Goal: Task Accomplishment & Management: Complete application form

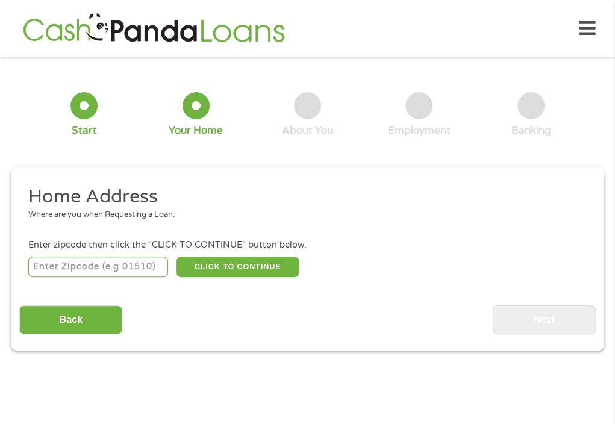
scroll to position [6, 0]
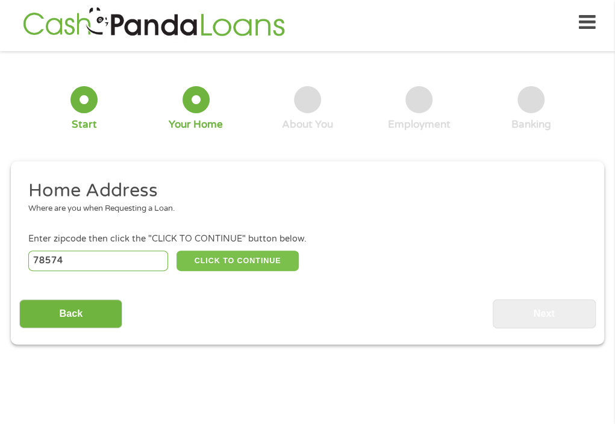
type input "78574"
click at [218, 267] on button "CLICK TO CONTINUE" at bounding box center [238, 261] width 122 height 20
type input "78574"
type input "Mission"
select select "[US_STATE]"
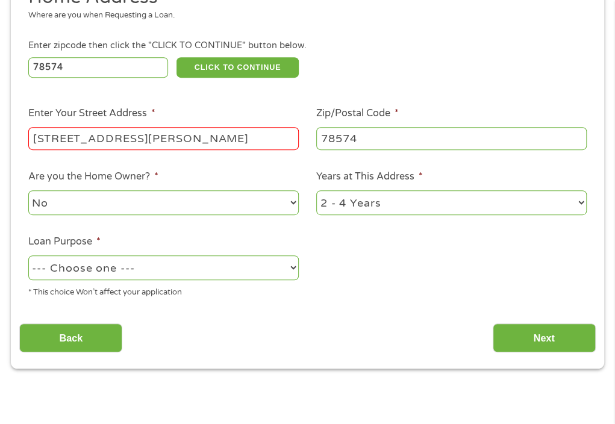
scroll to position [201, 0]
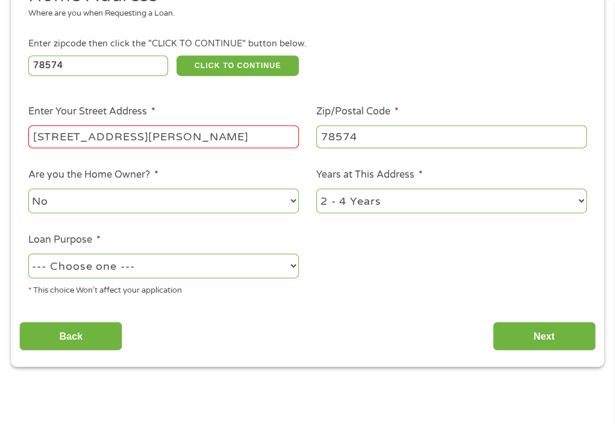
type input "[STREET_ADDRESS][PERSON_NAME]"
click at [392, 195] on select "1 Year or less 1 - 2 Years 2 - 4 Years Over 4 Years" at bounding box center [451, 201] width 270 height 25
select select "60months"
click at [316, 189] on select "1 Year or less 1 - 2 Years 2 - 4 Years Over 4 Years" at bounding box center [451, 201] width 270 height 25
click at [241, 272] on select "--- Choose one --- Pay Bills Debt Consolidation Home Improvement Major Purchase…" at bounding box center [163, 266] width 270 height 25
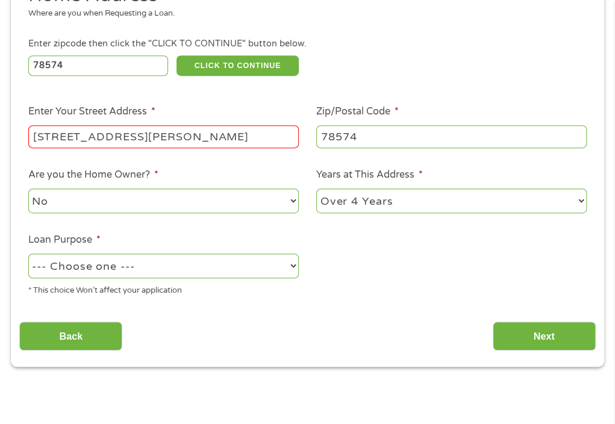
select select "other"
click at [28, 254] on select "--- Choose one --- Pay Bills Debt Consolidation Home Improvement Major Purchase…" at bounding box center [163, 266] width 270 height 25
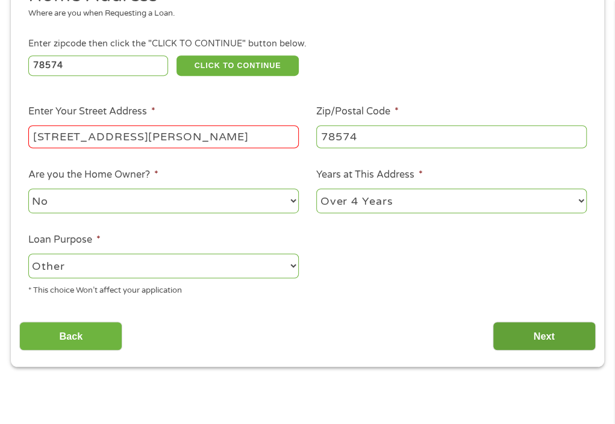
click at [517, 334] on input "Next" at bounding box center [544, 337] width 103 height 30
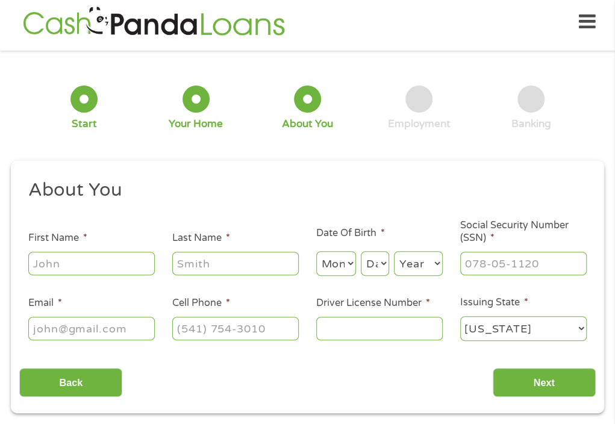
scroll to position [6, 0]
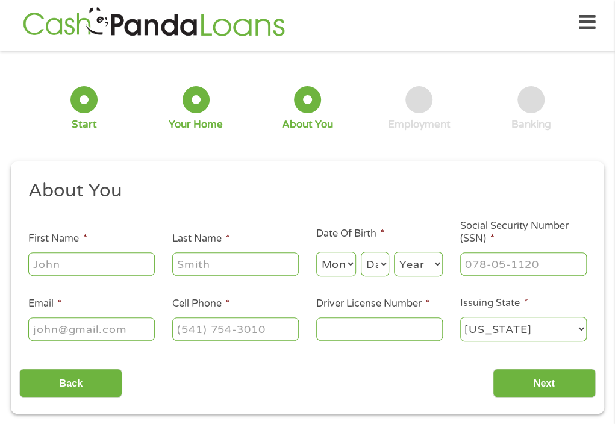
type input "[PERSON_NAME]"
type input "[EMAIL_ADDRESS][DOMAIN_NAME]"
type input "[PHONE_NUMBER]"
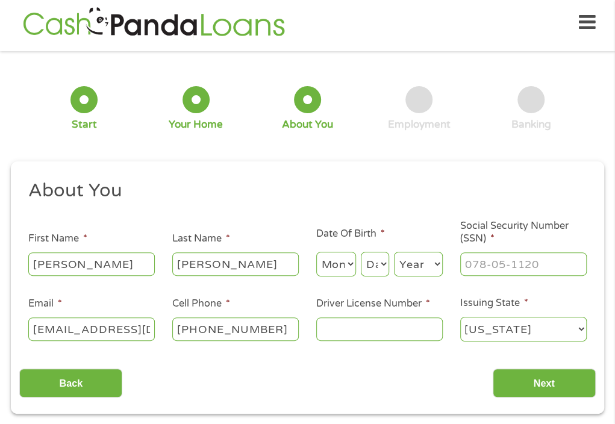
type input "19779781"
type input "640-18-7892"
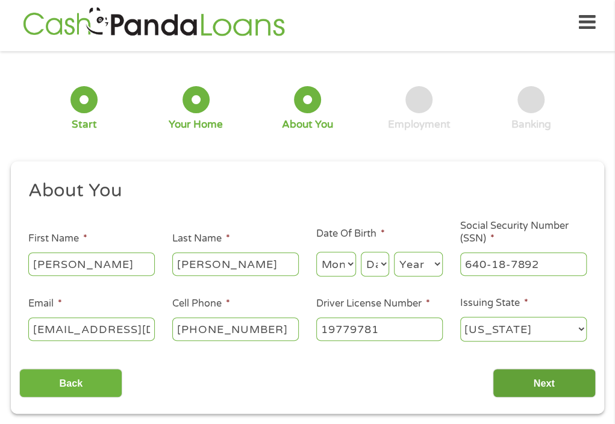
click at [554, 392] on input "Next" at bounding box center [544, 384] width 103 height 30
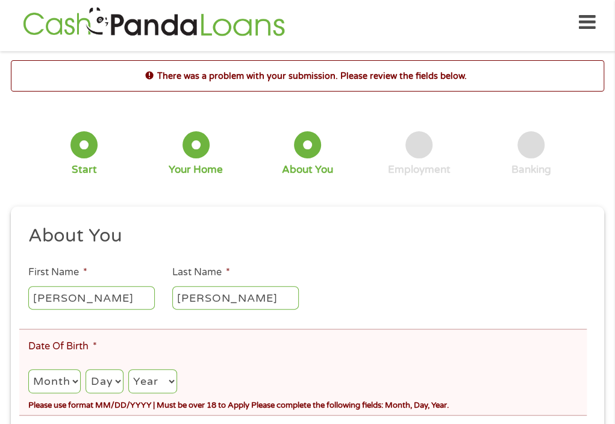
click at [531, 402] on div "Please use format MM/DD/YYYY | Must be over 18 to Apply Please complete the fol…" at bounding box center [307, 404] width 558 height 16
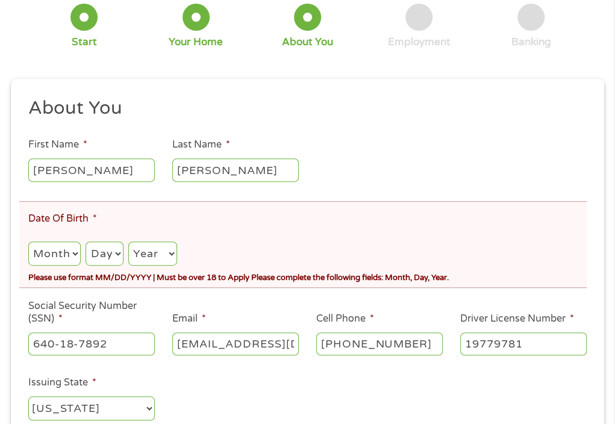
scroll to position [135, 0]
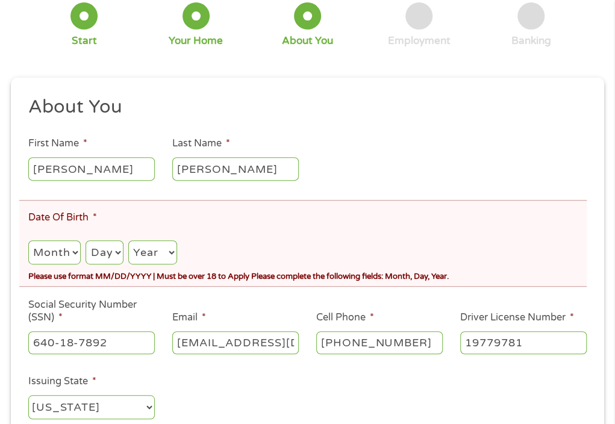
click at [50, 256] on select "Month 1 2 3 4 5 6 7 8 9 10 11 12" at bounding box center [54, 252] width 52 height 25
select select "7"
click at [28, 240] on select "Month 1 2 3 4 5 6 7 8 9 10 11 12" at bounding box center [54, 252] width 52 height 25
click at [119, 251] on select "Day 1 2 3 4 5 6 7 8 9 10 11 12 13 14 15 16 17 18 19 20 21 22 23 24 25 26 27 28 …" at bounding box center [104, 252] width 37 height 25
select select "11"
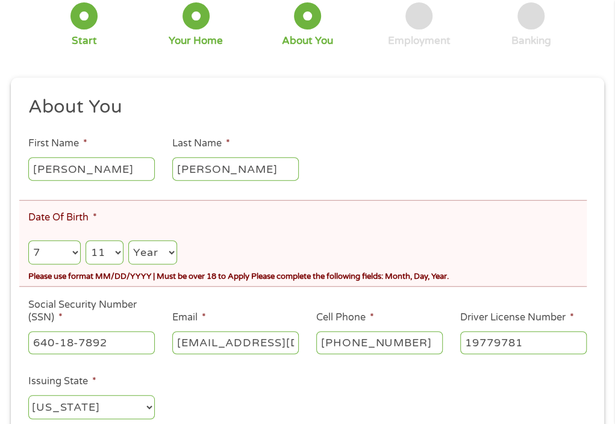
click at [86, 240] on select "Day 1 2 3 4 5 6 7 8 9 10 11 12 13 14 15 16 17 18 19 20 21 22 23 24 25 26 27 28 …" at bounding box center [104, 252] width 37 height 25
click at [139, 246] on select "Year [DATE] 2006 2005 2004 2003 2002 2001 2000 1999 1998 1997 1996 1995 1994 19…" at bounding box center [152, 252] width 49 height 25
select select "1985"
click at [128, 240] on select "Year [DATE] 2006 2005 2004 2003 2002 2001 2000 1999 1998 1997 1996 1995 1994 19…" at bounding box center [152, 252] width 49 height 25
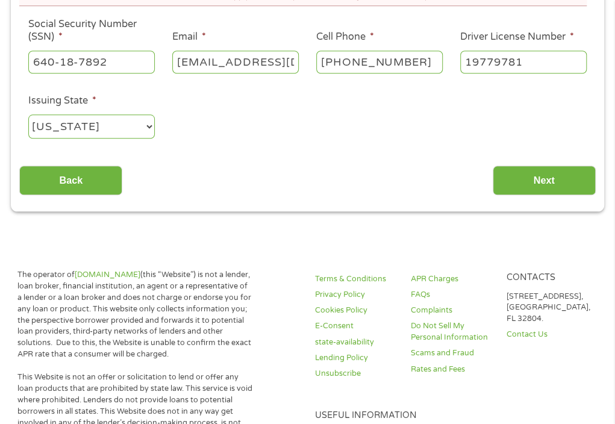
scroll to position [423, 0]
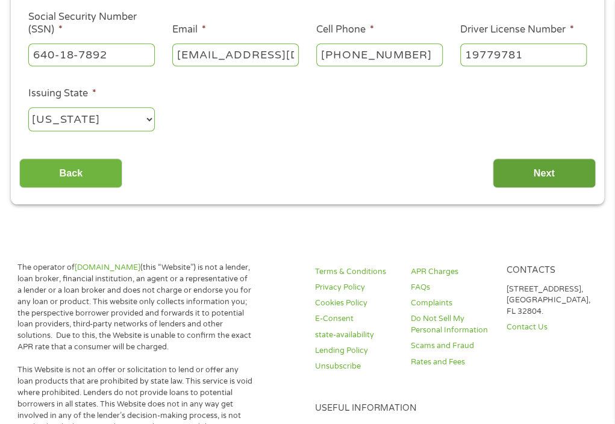
click at [498, 164] on input "Next" at bounding box center [544, 173] width 103 height 30
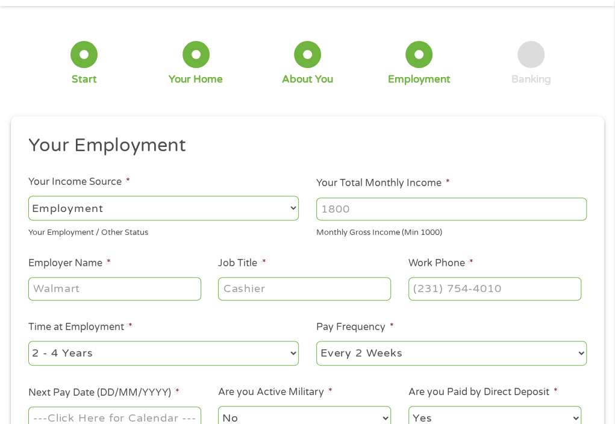
scroll to position [54, 0]
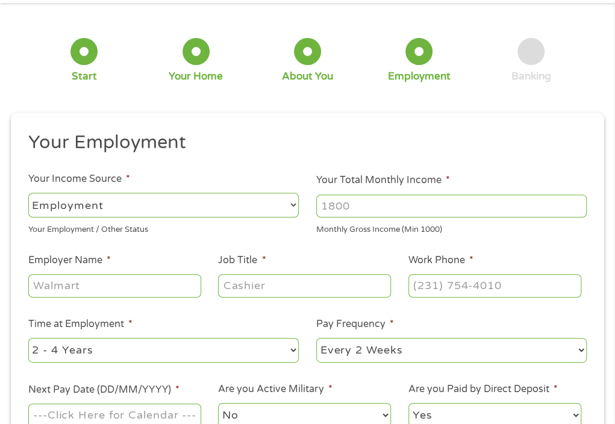
type input "Enterprise Holdings"
click at [364, 213] on input "Your Total Monthly Income *" at bounding box center [451, 206] width 270 height 23
type input "6500"
click at [265, 292] on input "Job Title *" at bounding box center [304, 285] width 173 height 23
type input "manager"
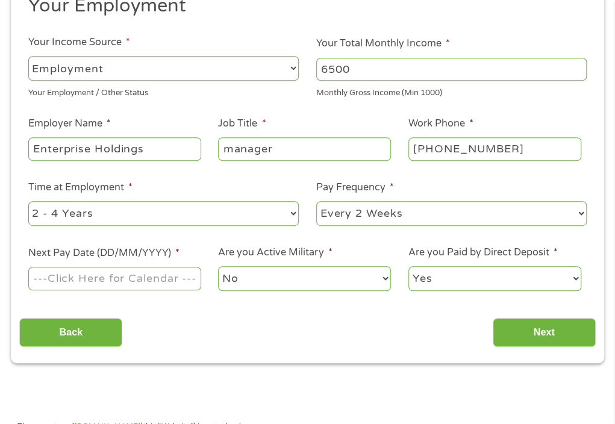
scroll to position [210, 0]
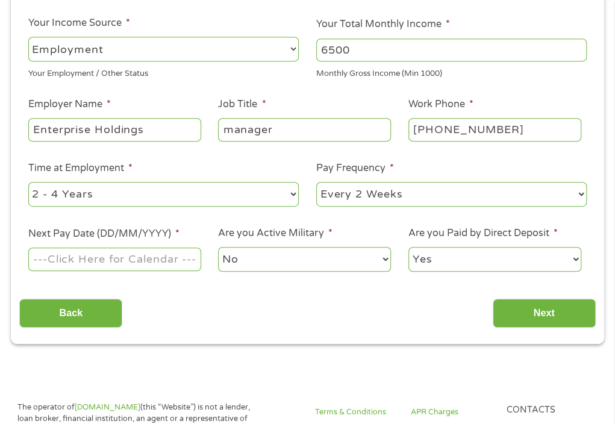
type input "[PHONE_NUMBER]"
click at [258, 189] on select "--- Choose one --- 1 Year or less 1 - 2 Years 2 - 4 Years Over 4 Years" at bounding box center [163, 194] width 270 height 25
select select "60months"
click at [28, 182] on select "--- Choose one --- 1 Year or less 1 - 2 Years 2 - 4 Years Over 4 Years" at bounding box center [163, 194] width 270 height 25
click at [398, 196] on select "--- Choose one --- Every 2 Weeks Every Week Monthly Semi-Monthly" at bounding box center [451, 194] width 270 height 25
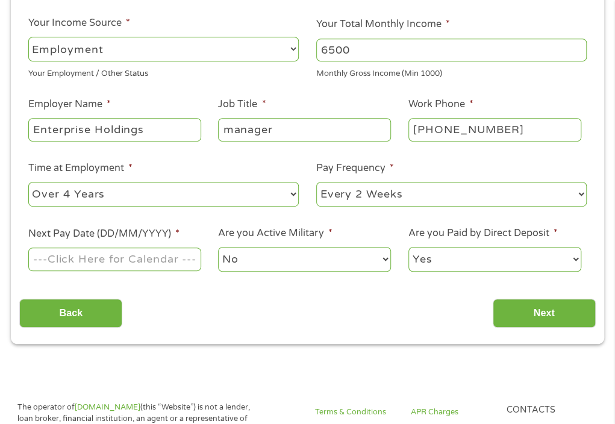
click at [398, 196] on select "--- Choose one --- Every 2 Weeks Every Week Monthly Semi-Monthly" at bounding box center [451, 194] width 270 height 25
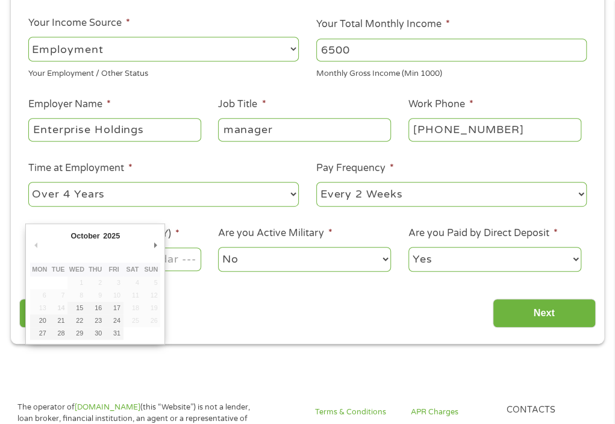
click at [167, 258] on input "Next Pay Date (DD/MM/YYYY) *" at bounding box center [114, 259] width 173 height 23
type input "[DATE]"
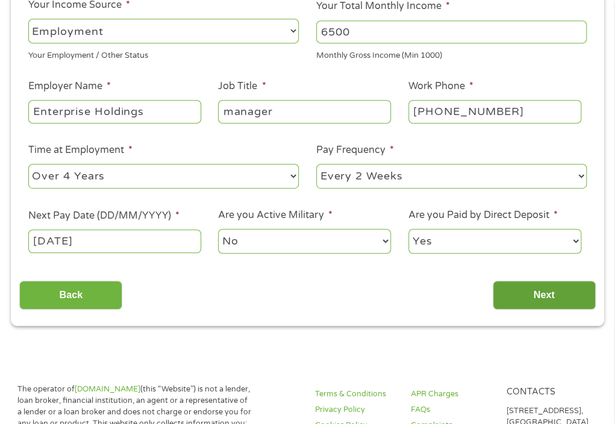
scroll to position [231, 0]
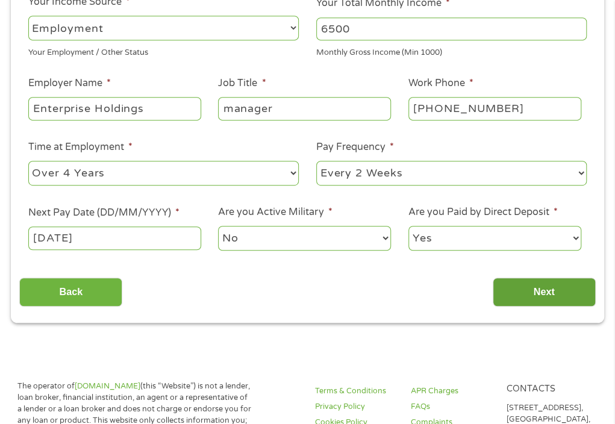
click at [545, 296] on input "Next" at bounding box center [544, 293] width 103 height 30
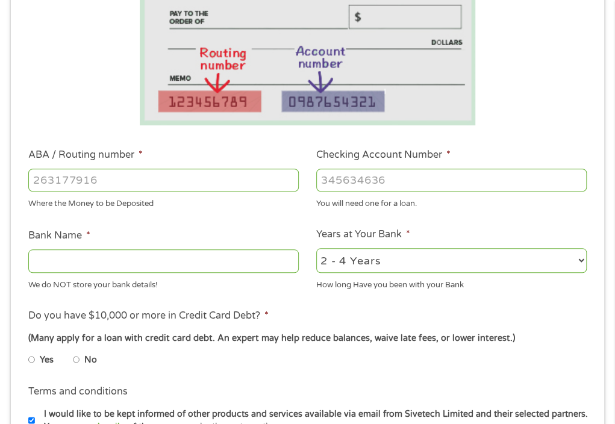
scroll to position [263, 0]
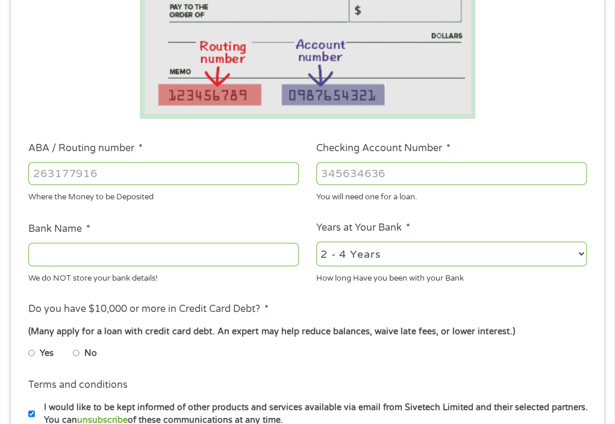
click at [191, 176] on input "ABA / Routing number *" at bounding box center [163, 173] width 270 height 23
type input "031207607"
type input "PNC BANK [US_STATE]"
type input "031207607"
click at [417, 180] on input "Checking Account Number *" at bounding box center [451, 173] width 270 height 23
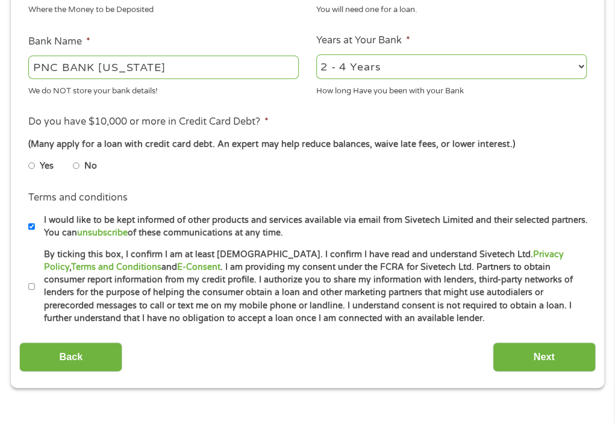
scroll to position [451, 0]
type input "8177948274"
click at [77, 164] on input "No" at bounding box center [76, 164] width 7 height 19
radio input "true"
click at [34, 292] on input "By ticking this box, I confirm I am at least [DEMOGRAPHIC_DATA]. I confirm I ha…" at bounding box center [31, 286] width 7 height 19
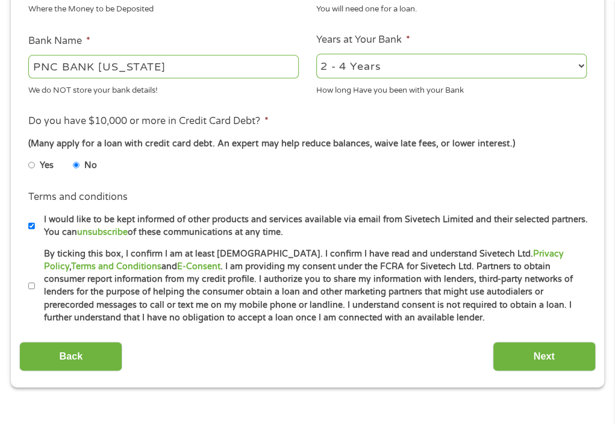
checkbox input "true"
click at [562, 351] on input "Next" at bounding box center [544, 357] width 103 height 30
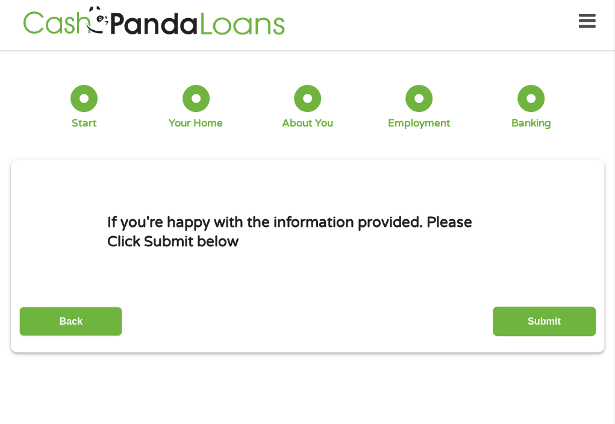
scroll to position [6, 0]
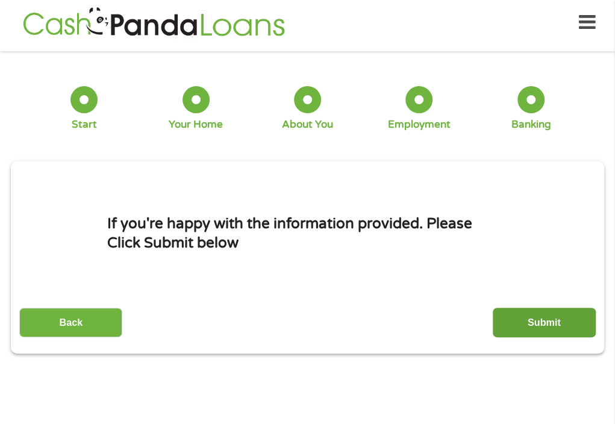
click at [554, 320] on input "Submit" at bounding box center [544, 323] width 103 height 30
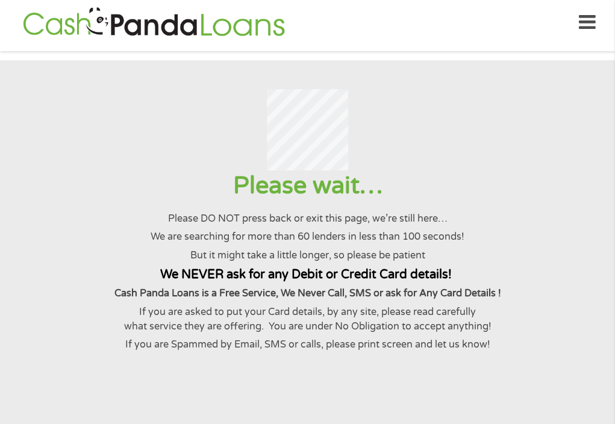
scroll to position [0, 0]
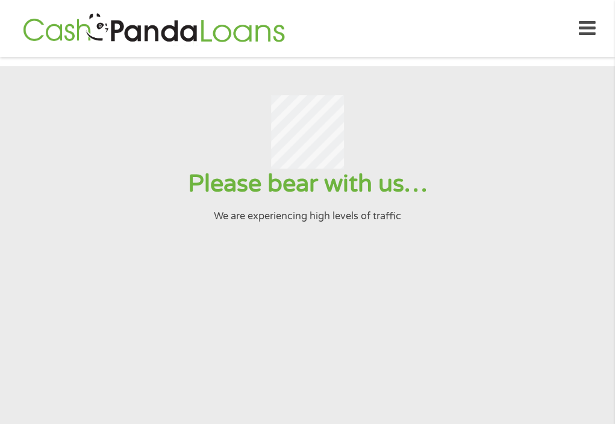
click at [514, 209] on div "Please bear with us… We are experiencing high levels of traffic" at bounding box center [307, 196] width 586 height 55
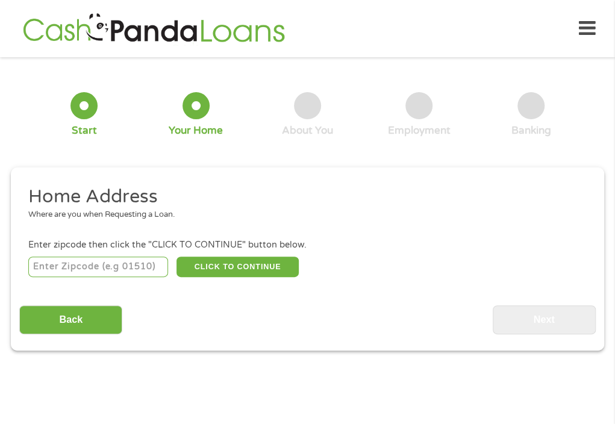
scroll to position [6, 0]
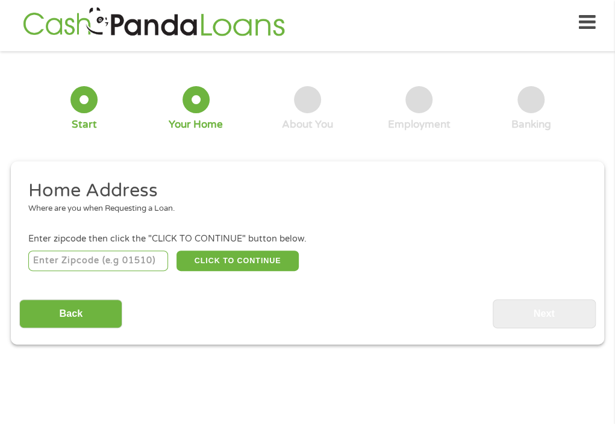
click at [130, 261] on input "number" at bounding box center [98, 261] width 140 height 20
type input "78574"
click at [240, 256] on button "CLICK TO CONTINUE" at bounding box center [238, 261] width 122 height 20
type input "78574"
type input "Mission"
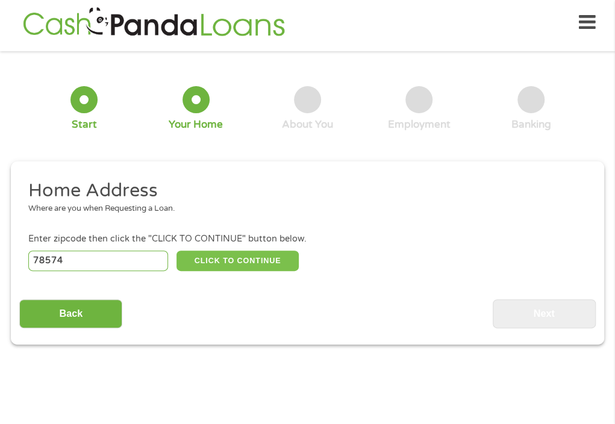
select select "[US_STATE]"
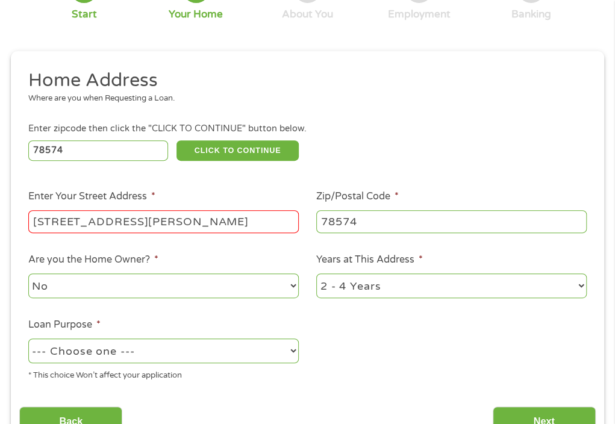
scroll to position [125, 0]
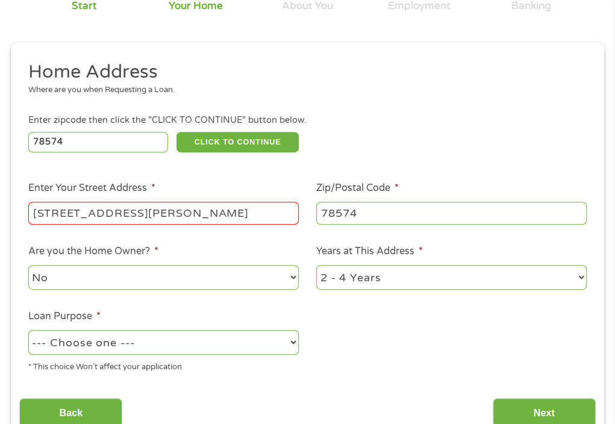
type input "[STREET_ADDRESS][PERSON_NAME]"
click at [402, 276] on select "1 Year or less 1 - 2 Years 2 - 4 Years Over 4 Years" at bounding box center [451, 277] width 270 height 25
select select "60months"
click at [316, 266] on select "1 Year or less 1 - 2 Years 2 - 4 Years Over 4 Years" at bounding box center [451, 277] width 270 height 25
click at [223, 348] on select "--- Choose one --- Pay Bills Debt Consolidation Home Improvement Major Purchase…" at bounding box center [163, 342] width 270 height 25
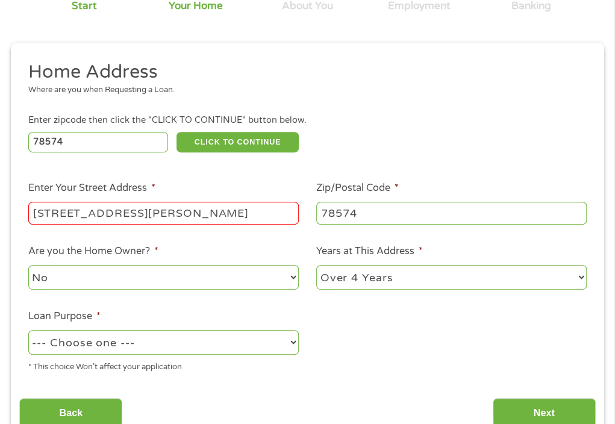
select select "other"
click at [28, 331] on select "--- Choose one --- Pay Bills Debt Consolidation Home Improvement Major Purchase…" at bounding box center [163, 342] width 270 height 25
click at [555, 417] on input "Next" at bounding box center [544, 413] width 103 height 30
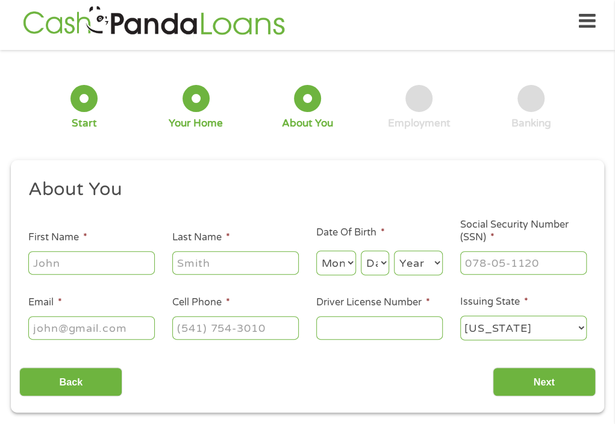
scroll to position [6, 0]
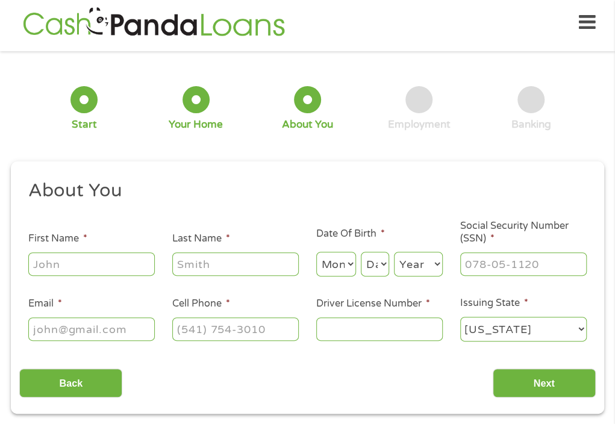
click at [86, 273] on input "First Name *" at bounding box center [91, 263] width 127 height 23
type input "[PERSON_NAME]"
type input "[EMAIL_ADDRESS][DOMAIN_NAME]"
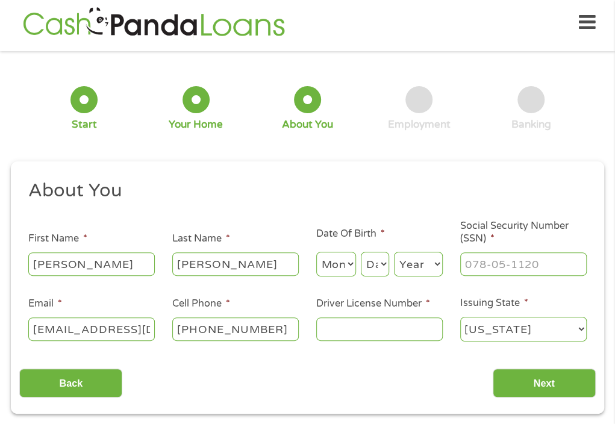
type input "[PHONE_NUMBER]"
type input "19779781"
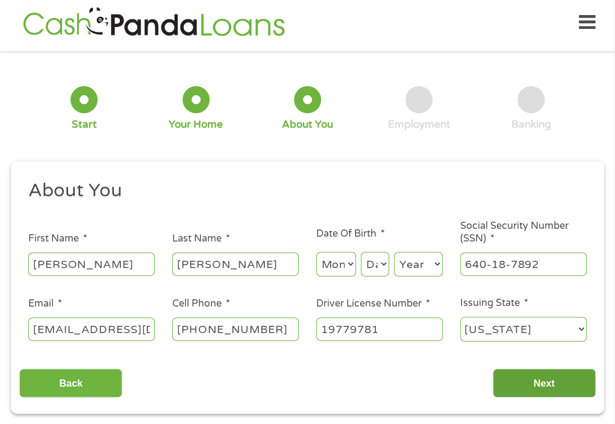
type input "640-18-7892"
click at [539, 375] on input "Next" at bounding box center [544, 384] width 103 height 30
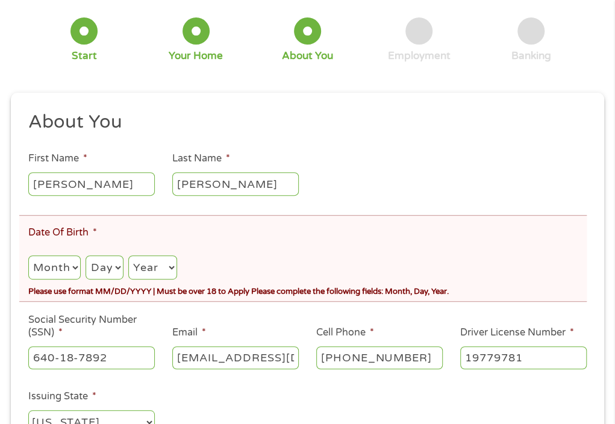
scroll to position [120, 0]
click at [54, 266] on select "Month 1 2 3 4 5 6 7 8 9 10 11 12" at bounding box center [54, 267] width 52 height 25
select select "7"
click at [28, 255] on select "Month 1 2 3 4 5 6 7 8 9 10 11 12" at bounding box center [54, 267] width 52 height 25
click at [107, 272] on select "Day 1 2 3 4 5 6 7 8 9 10 11 12 13 14 15 16 17 18 19 20 21 22 23 24 25 26 27 28 …" at bounding box center [104, 267] width 37 height 25
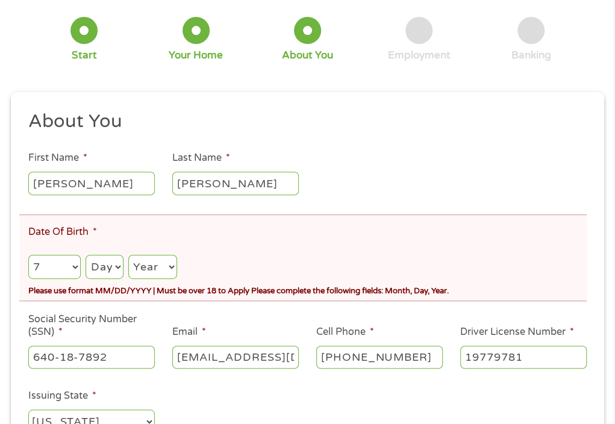
select select "11"
click at [86, 255] on select "Day 1 2 3 4 5 6 7 8 9 10 11 12 13 14 15 16 17 18 19 20 21 22 23 24 25 26 27 28 …" at bounding box center [104, 267] width 37 height 25
click at [158, 261] on select "Year [DATE] 2006 2005 2004 2003 2002 2001 2000 1999 1998 1997 1996 1995 1994 19…" at bounding box center [152, 267] width 49 height 25
select select "1985"
click at [128, 255] on select "Year [DATE] 2006 2005 2004 2003 2002 2001 2000 1999 1998 1997 1996 1995 1994 19…" at bounding box center [152, 267] width 49 height 25
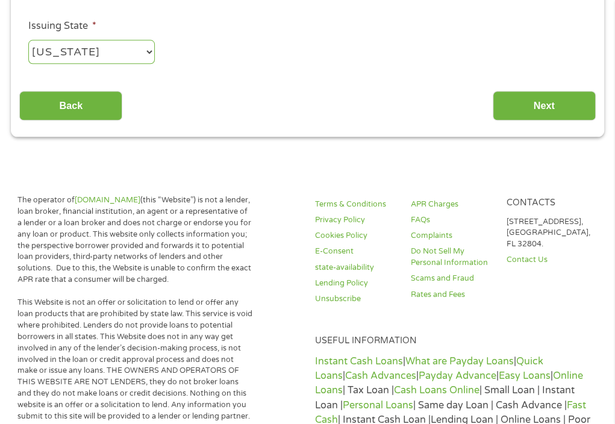
scroll to position [501, 0]
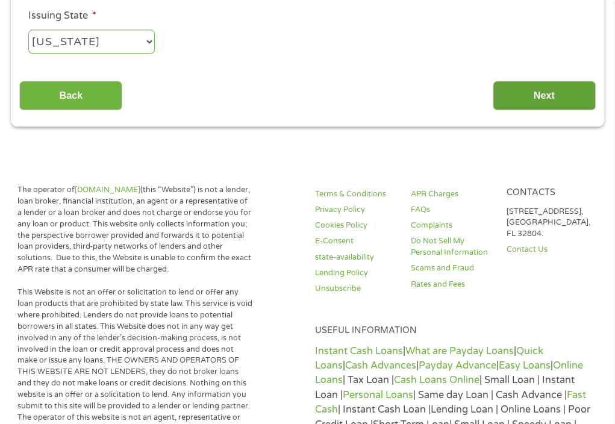
click at [548, 108] on input "Next" at bounding box center [544, 96] width 103 height 30
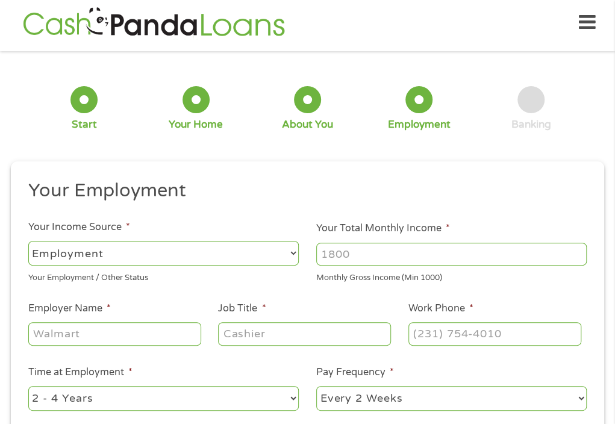
scroll to position [53, 0]
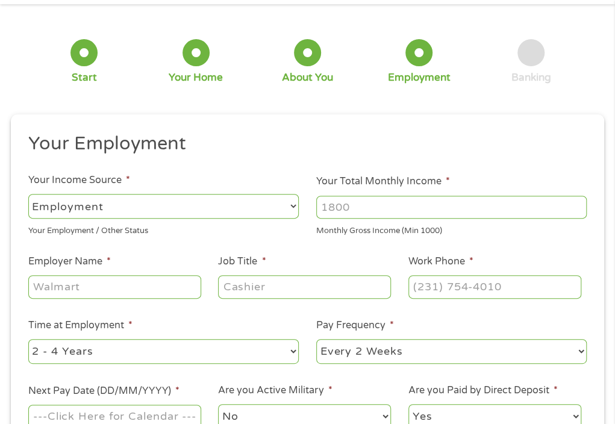
type input "Enterprise Holdings"
click at [282, 293] on input "Job Title *" at bounding box center [304, 286] width 173 height 23
type input "manager"
click at [516, 284] on input "[PHONE_NUMBER]" at bounding box center [494, 286] width 173 height 23
type input "[PHONE_NUMBER]"
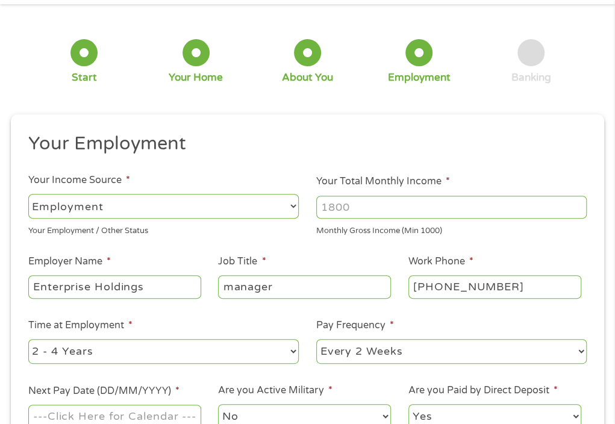
click at [233, 354] on select "--- Choose one --- 1 Year or less 1 - 2 Years 2 - 4 Years Over 4 Years" at bounding box center [163, 351] width 270 height 25
select select "60months"
click at [28, 339] on select "--- Choose one --- 1 Year or less 1 - 2 Years 2 - 4 Years Over 4 Years" at bounding box center [163, 351] width 270 height 25
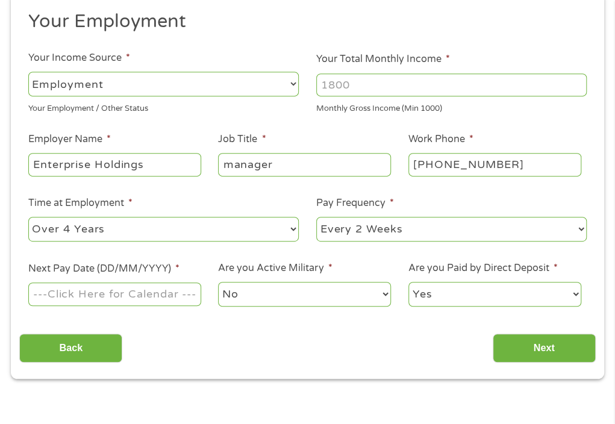
scroll to position [176, 0]
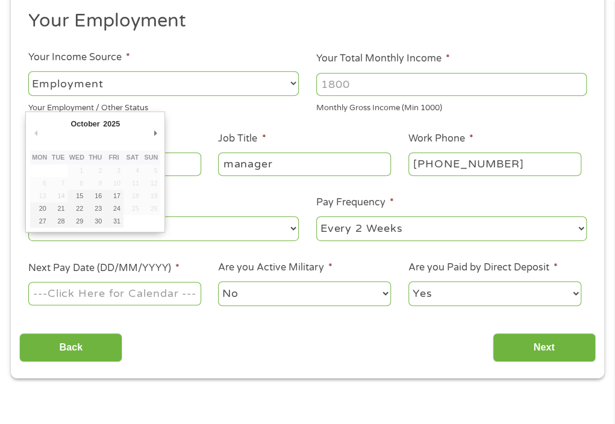
click at [146, 295] on input "Next Pay Date (DD/MM/YYYY) *" at bounding box center [114, 293] width 173 height 23
type input "[DATE]"
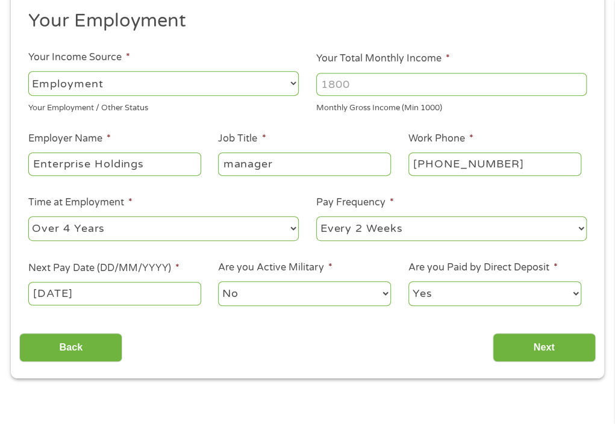
click at [412, 83] on input "Your Total Monthly Income *" at bounding box center [451, 84] width 270 height 23
type input "6500"
click at [567, 355] on input "Next" at bounding box center [544, 348] width 103 height 30
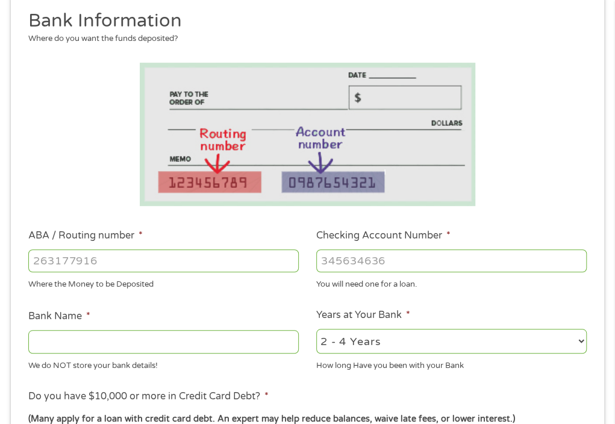
click at [189, 267] on input "ABA / Routing number *" at bounding box center [163, 260] width 270 height 23
click at [189, 267] on input "03120" at bounding box center [163, 260] width 270 height 23
type input "031207607"
type input "PNC BANK [US_STATE]"
type input "031207607"
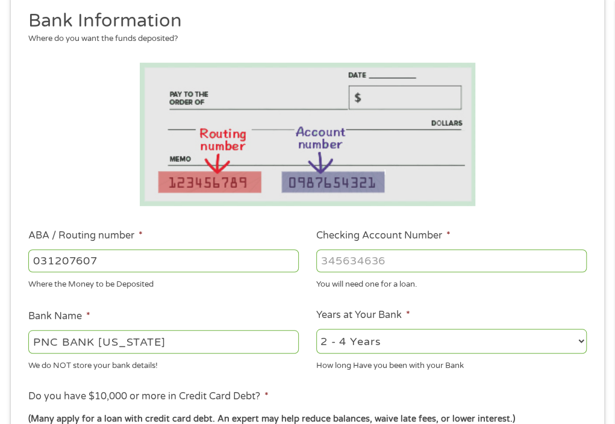
click at [377, 252] on input "Checking Account Number *" at bounding box center [451, 260] width 270 height 23
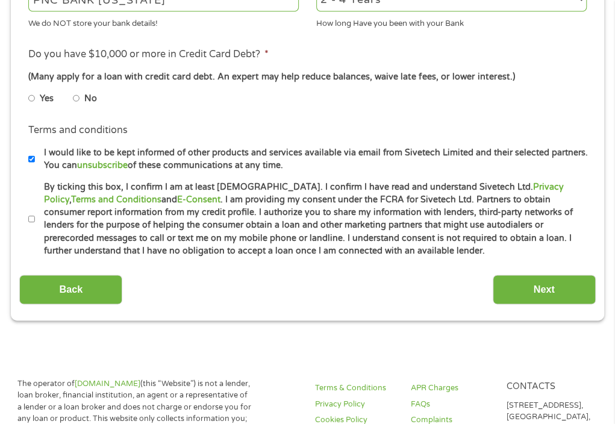
scroll to position [528, 0]
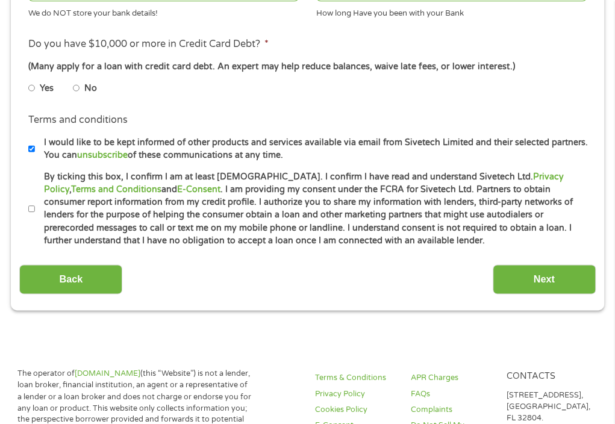
type input "8177948274"
click at [33, 207] on input "By ticking this box, I confirm I am at least [DEMOGRAPHIC_DATA]. I confirm I ha…" at bounding box center [31, 208] width 7 height 19
checkbox input "true"
click at [78, 87] on input "No" at bounding box center [76, 87] width 7 height 19
radio input "true"
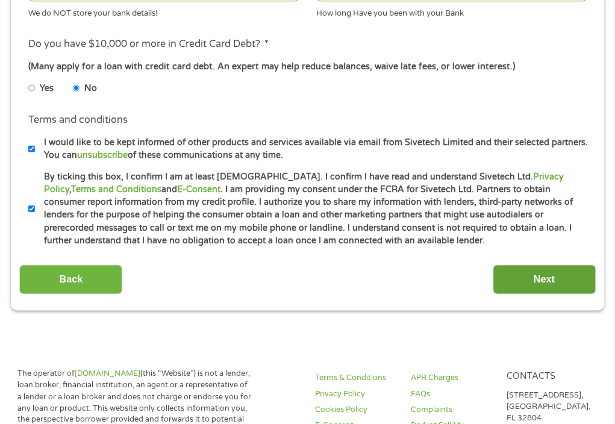
click at [553, 275] on input "Next" at bounding box center [544, 279] width 103 height 30
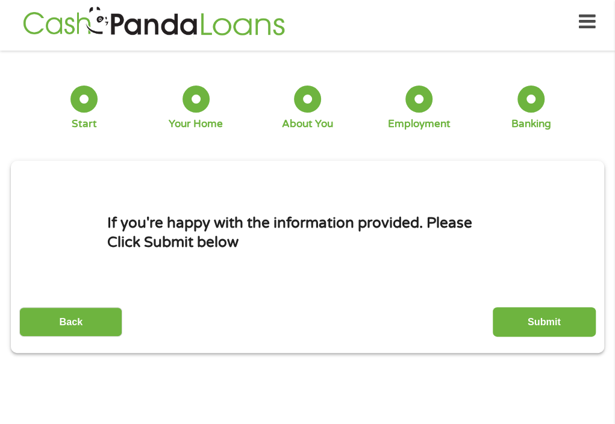
scroll to position [6, 0]
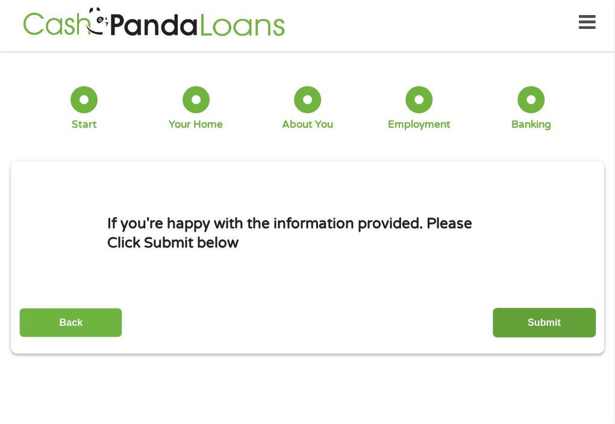
click at [551, 331] on input "Submit" at bounding box center [544, 323] width 103 height 30
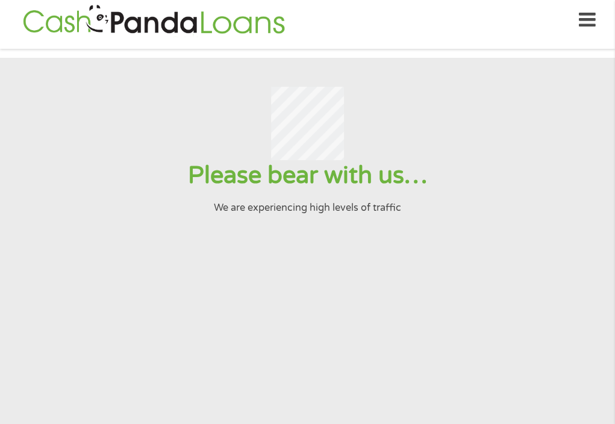
scroll to position [0, 0]
